Goal: Information Seeking & Learning: Learn about a topic

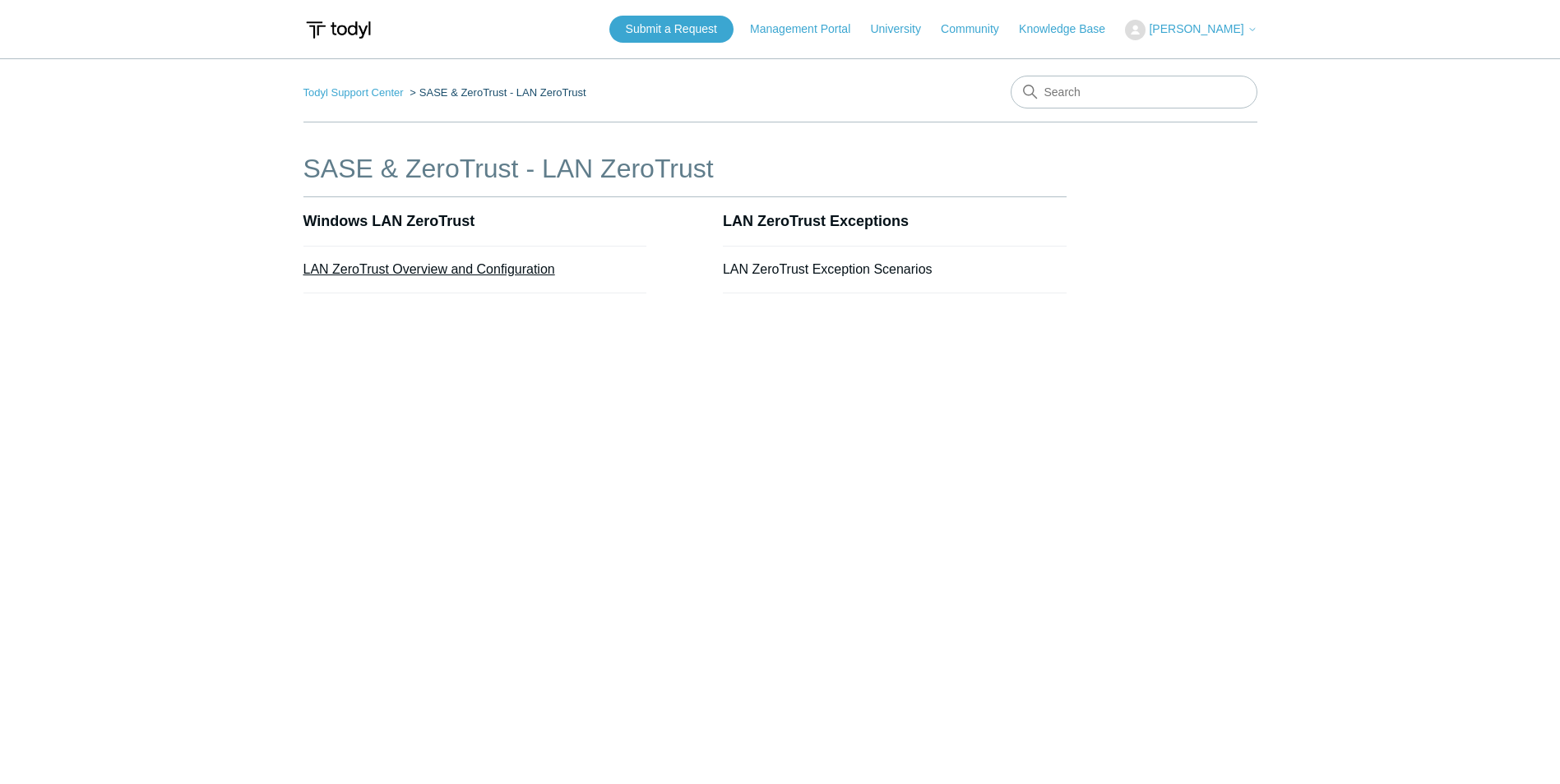
click at [471, 272] on link "LAN ZeroTrust Overview and Configuration" at bounding box center [429, 269] width 251 height 14
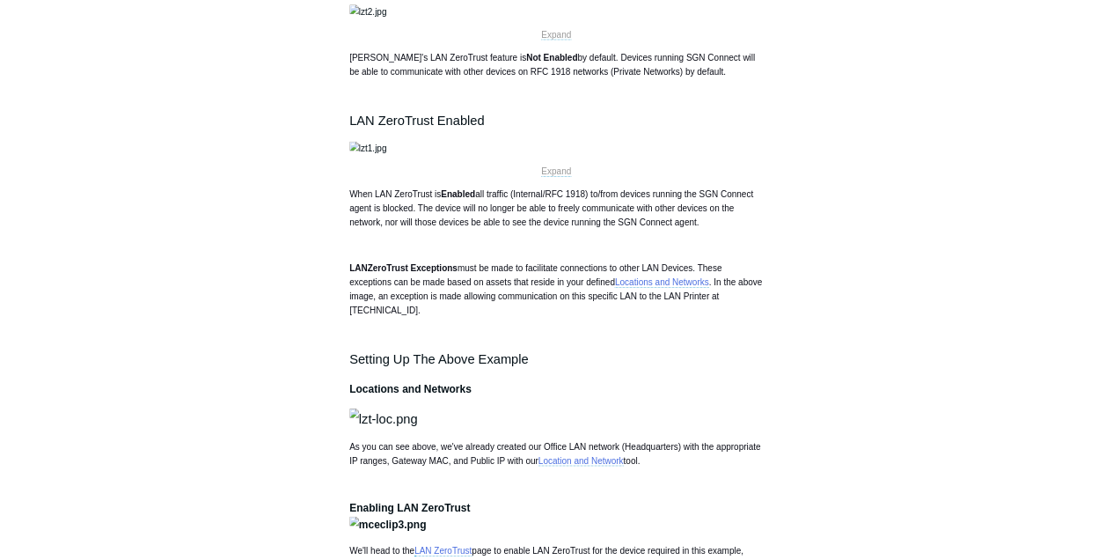
scroll to position [1496, 0]
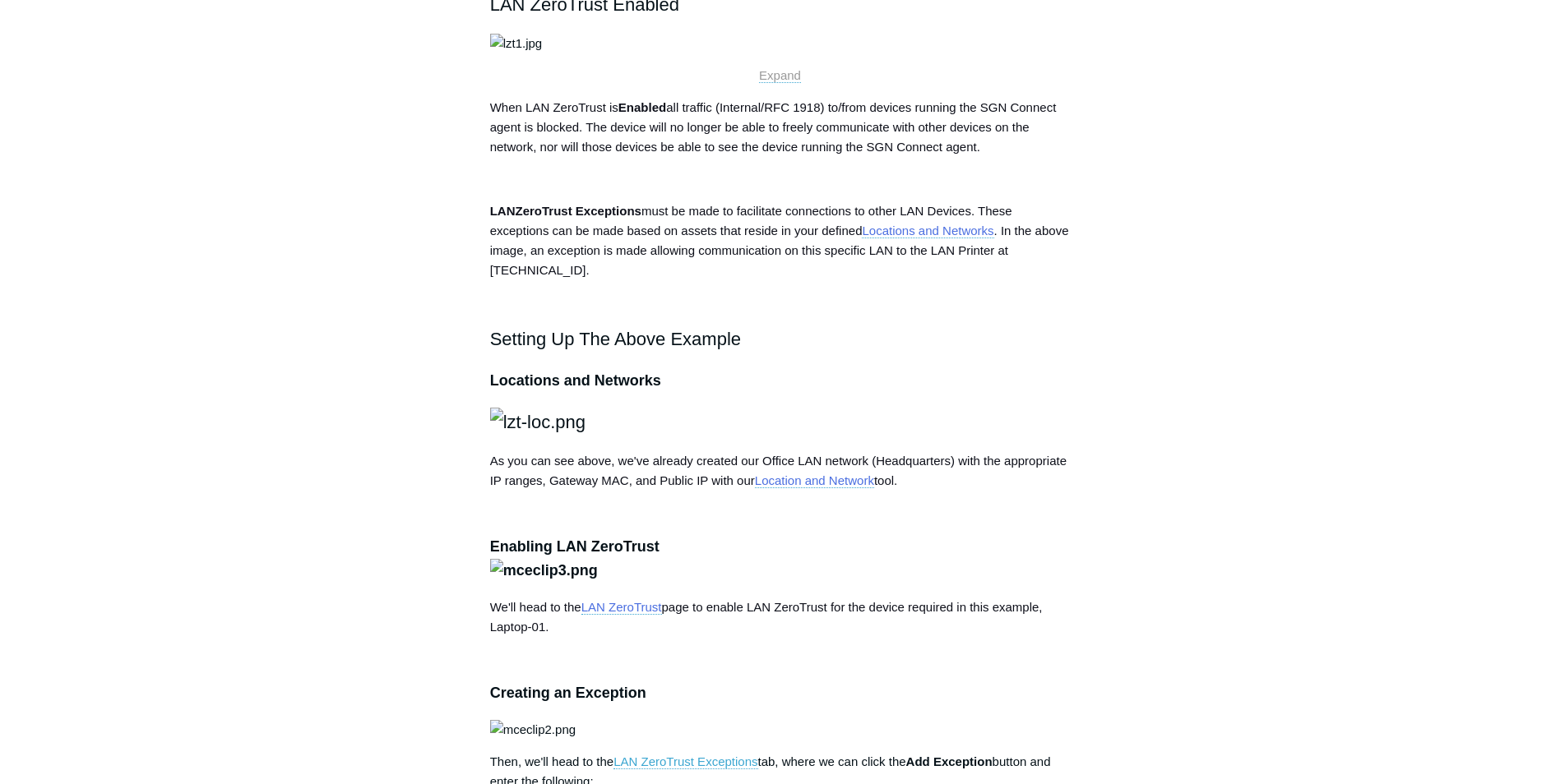
click at [543, 53] on img at bounding box center [516, 43] width 52 height 20
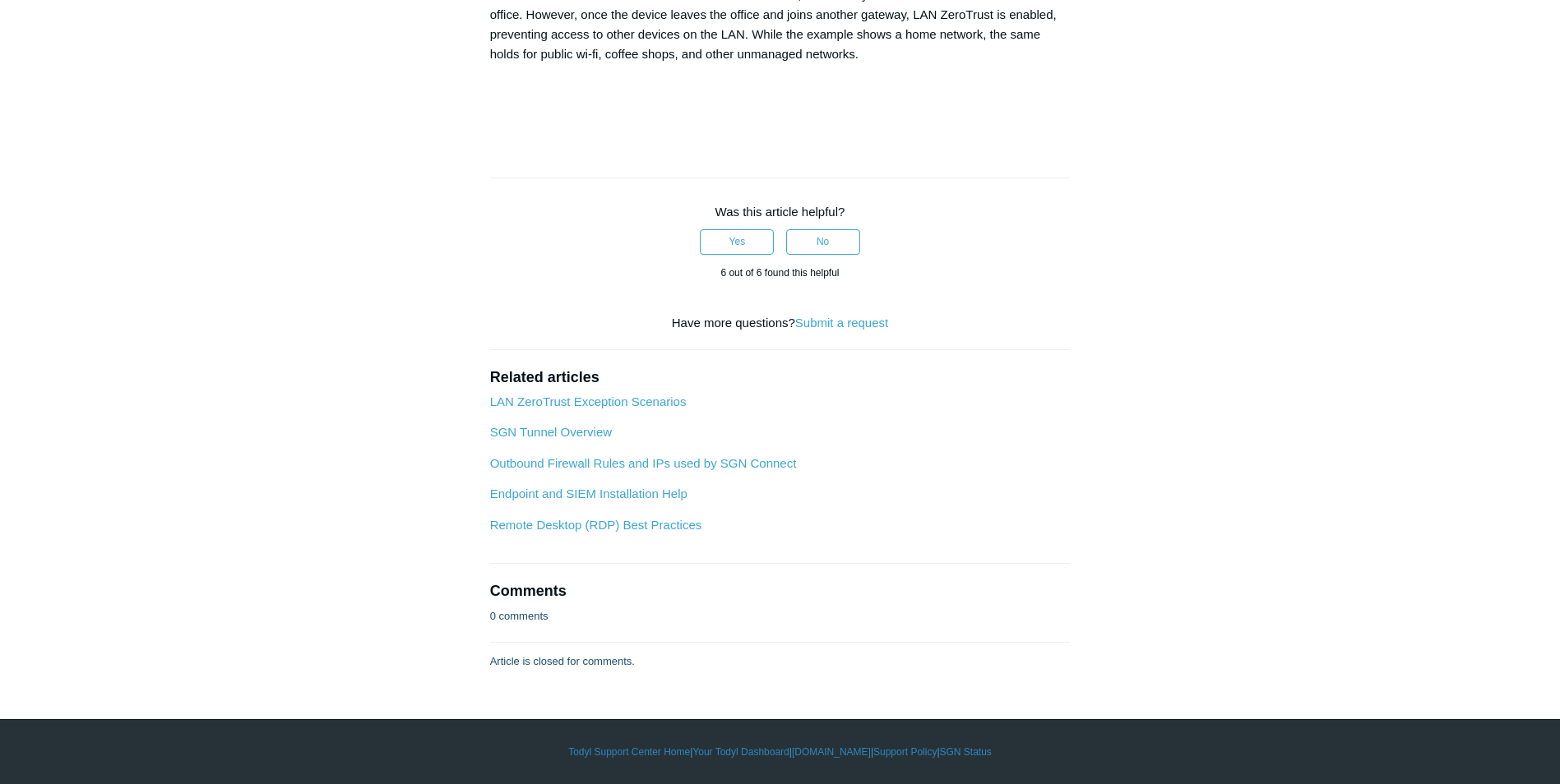
scroll to position [4412, 0]
click at [747, 254] on button "Yes" at bounding box center [737, 241] width 74 height 24
click at [560, 439] on link "SGN Tunnel Overview" at bounding box center [551, 432] width 122 height 14
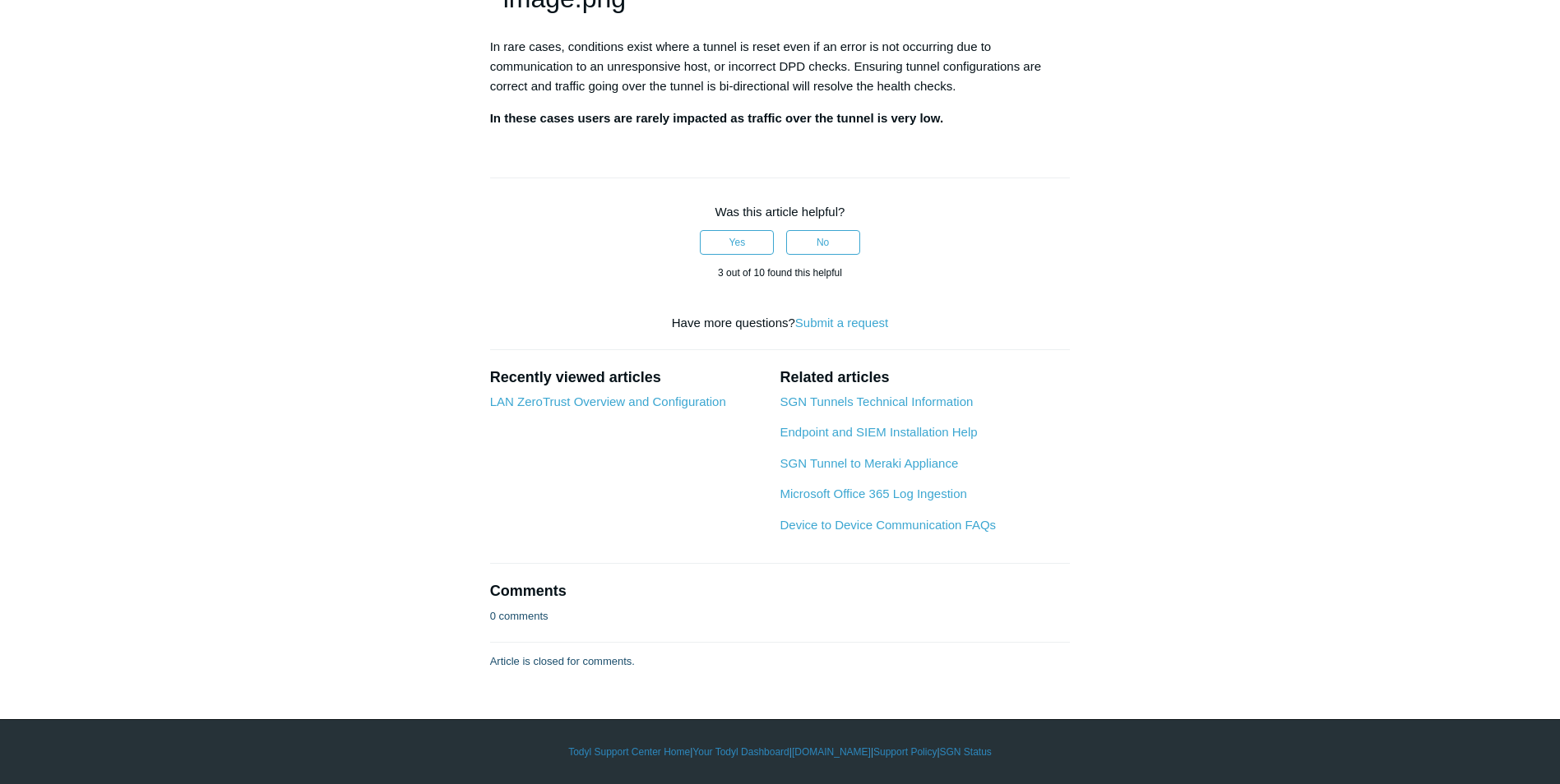
scroll to position [2969, 0]
